Goal: Obtain resource: Obtain resource

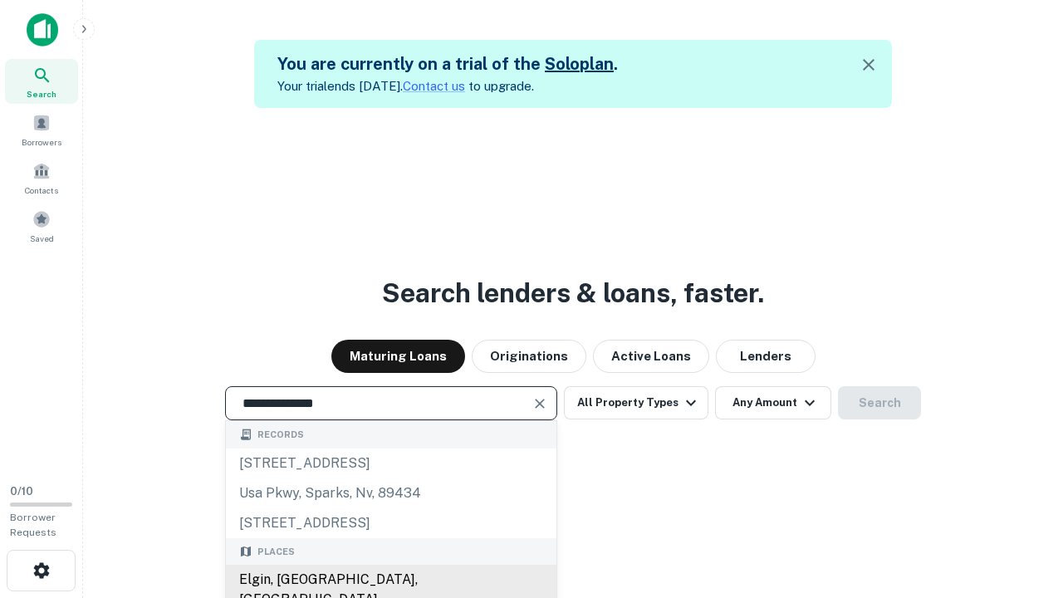
click at [390, 580] on div "Elgin, [GEOGRAPHIC_DATA], [GEOGRAPHIC_DATA]" at bounding box center [391, 590] width 331 height 50
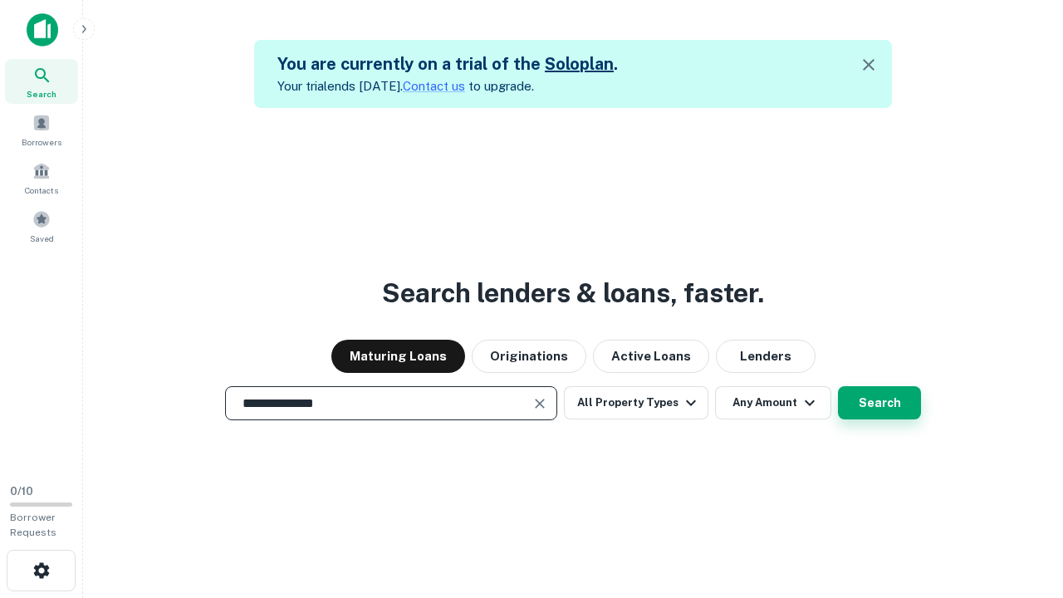
type input "**********"
click at [880, 403] on button "Search" at bounding box center [879, 402] width 83 height 33
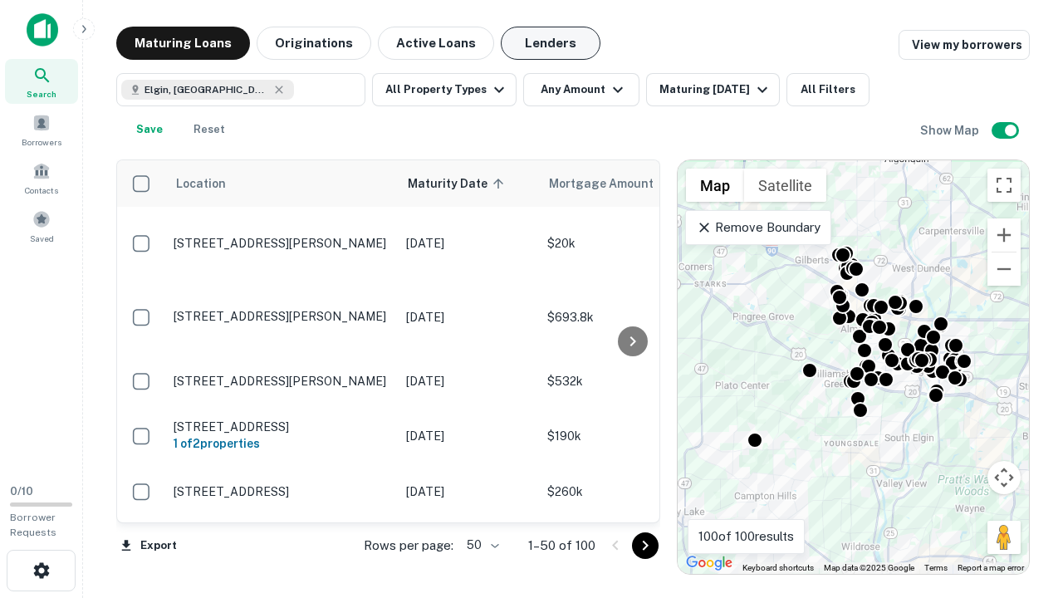
click at [551, 43] on button "Lenders" at bounding box center [551, 43] width 100 height 33
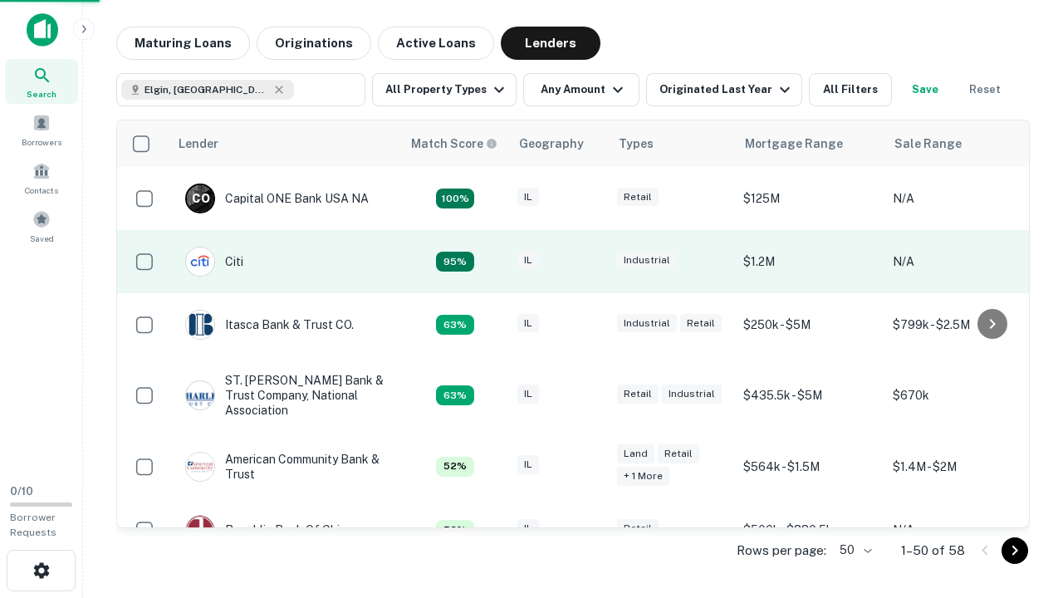
click at [590, 262] on div "IL" at bounding box center [559, 262] width 83 height 22
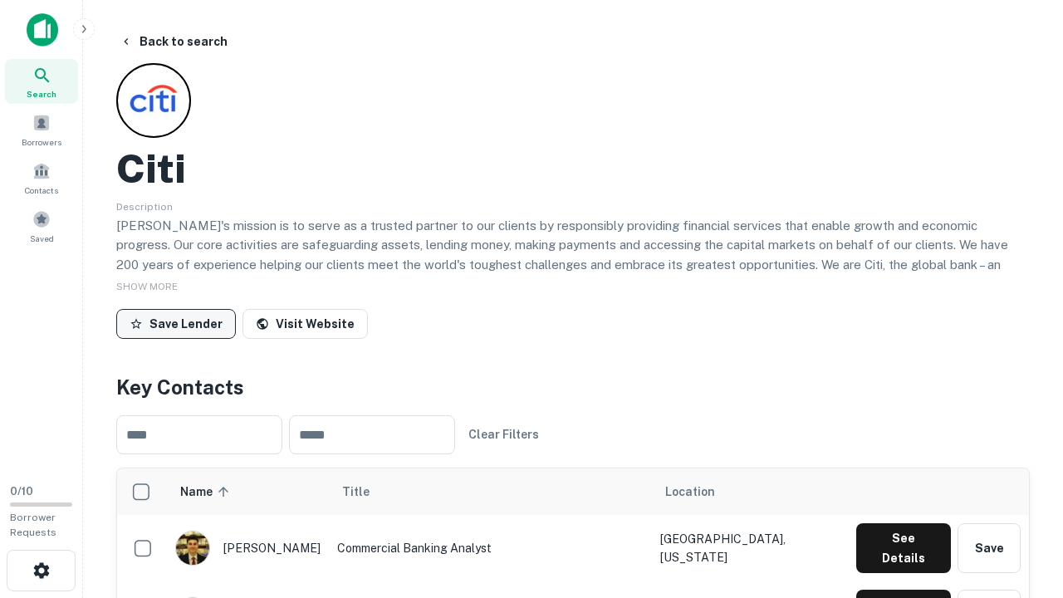
click at [176, 323] on button "Save Lender" at bounding box center [176, 324] width 120 height 30
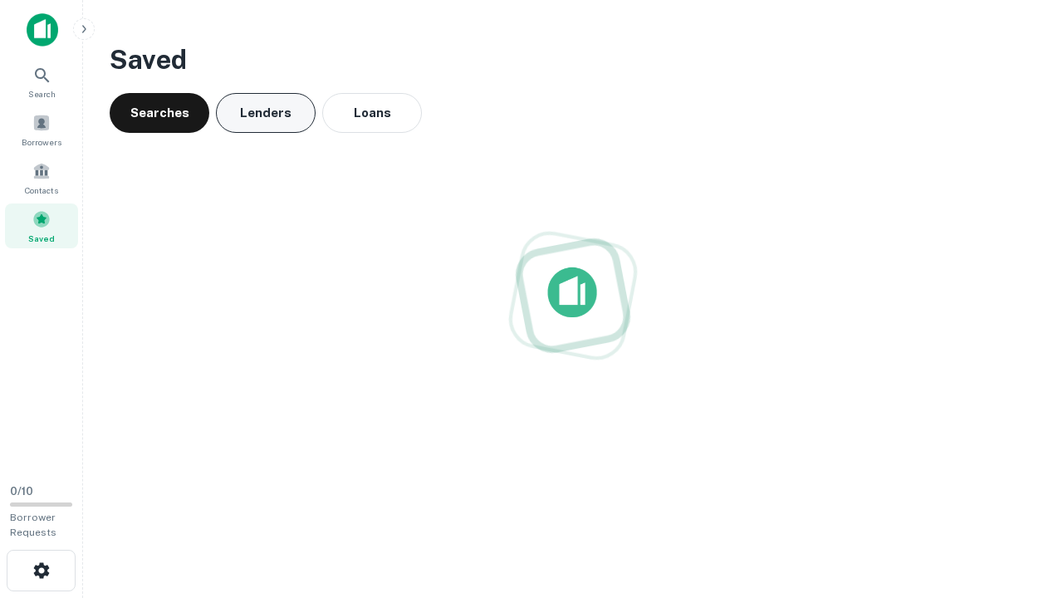
click at [266, 113] on button "Lenders" at bounding box center [266, 113] width 100 height 40
